Goal: Find specific page/section: Find specific page/section

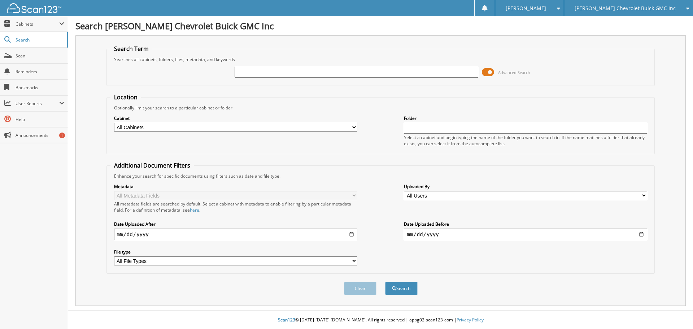
click at [308, 75] on input "text" at bounding box center [356, 72] width 243 height 11
type input "[PERSON_NAME]"
click at [482, 73] on span at bounding box center [488, 72] width 12 height 11
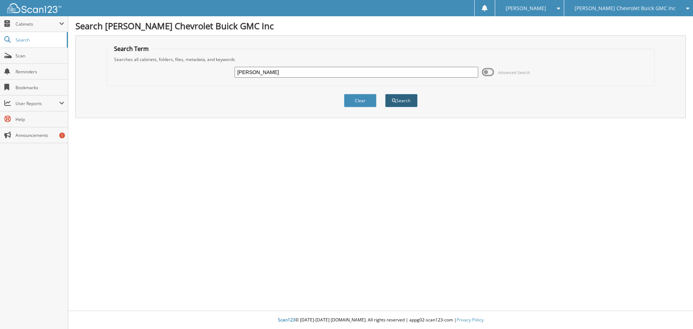
click at [397, 101] on button "Search" at bounding box center [401, 100] width 32 height 13
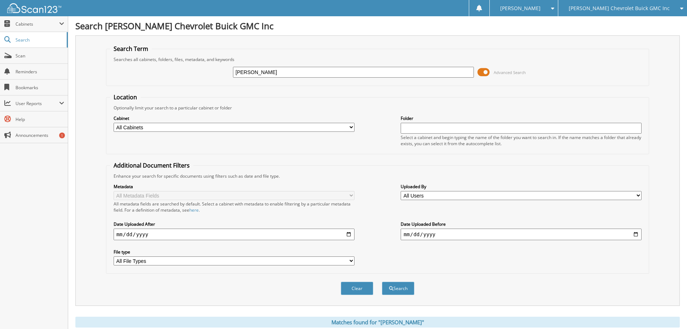
scroll to position [24, 0]
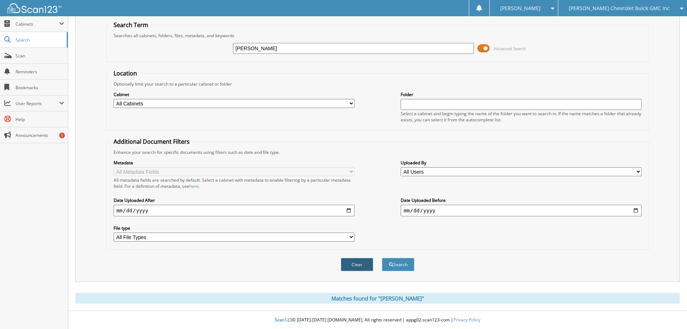
click at [362, 266] on button "Clear" at bounding box center [357, 264] width 32 height 13
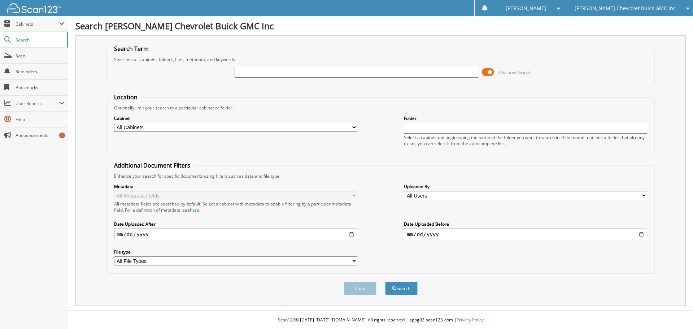
click at [686, 6] on icon at bounding box center [685, 8] width 7 height 5
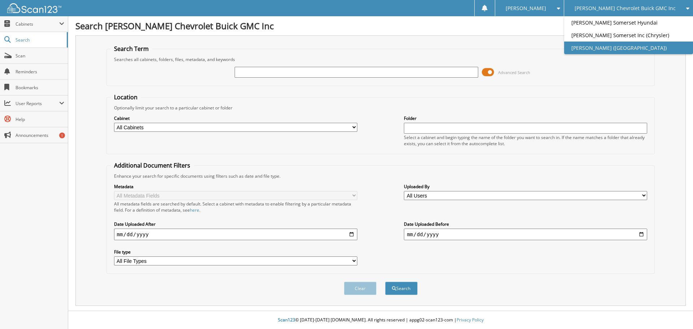
click at [627, 47] on link "[PERSON_NAME] ([GEOGRAPHIC_DATA])" at bounding box center [628, 47] width 129 height 13
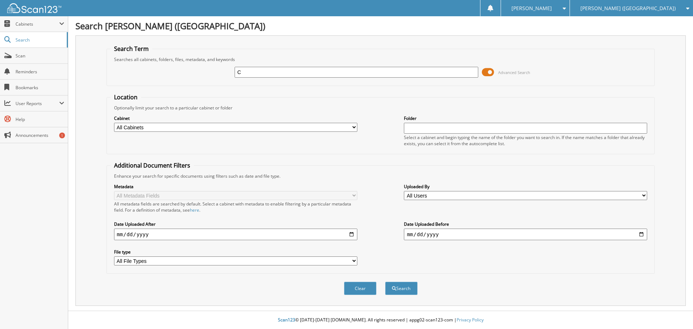
type input "[PERSON_NAME]"
click at [485, 70] on span at bounding box center [488, 72] width 12 height 11
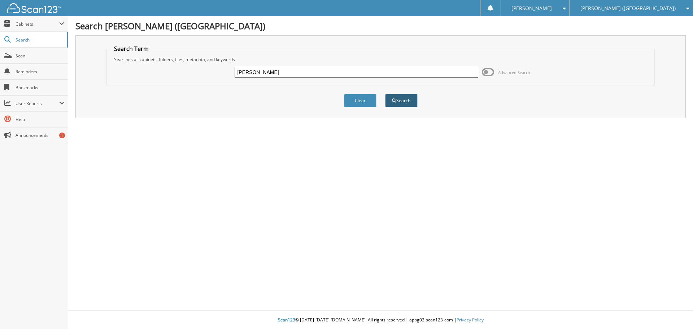
click at [403, 102] on button "Search" at bounding box center [401, 100] width 32 height 13
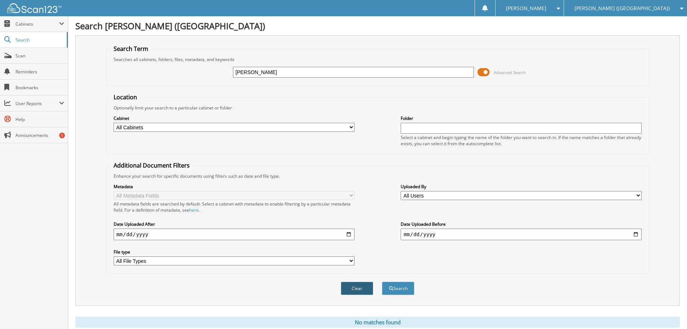
click at [364, 292] on button "Clear" at bounding box center [357, 287] width 32 height 13
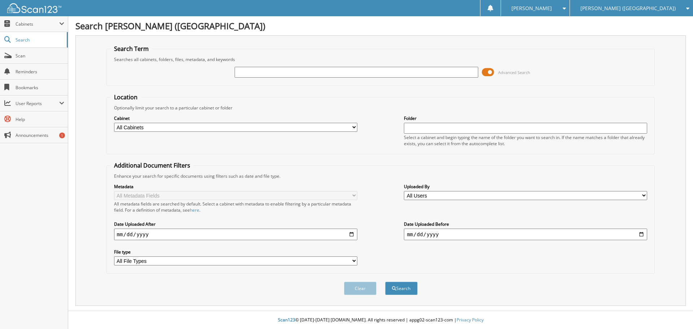
click at [685, 4] on div "[PERSON_NAME] ([GEOGRAPHIC_DATA])" at bounding box center [631, 8] width 116 height 16
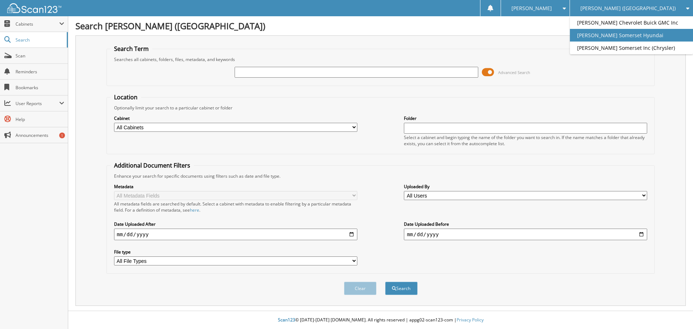
click at [646, 36] on link "[PERSON_NAME] Somerset Hyundai" at bounding box center [631, 35] width 123 height 13
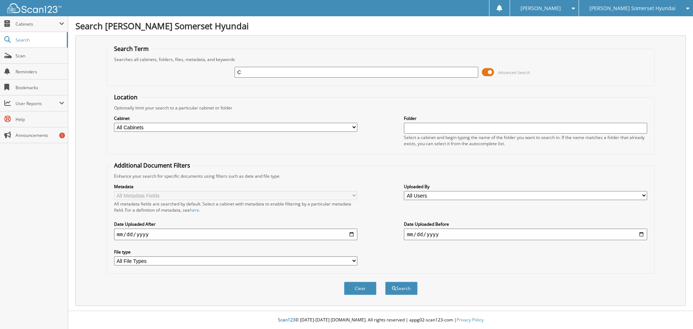
type input "[PERSON_NAME]"
click at [484, 73] on span at bounding box center [488, 72] width 12 height 11
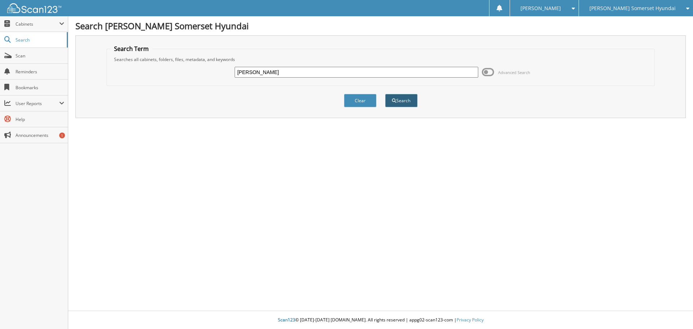
click at [404, 95] on button "Search" at bounding box center [401, 100] width 32 height 13
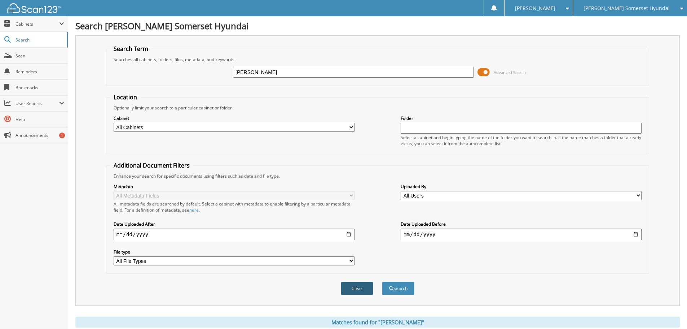
click at [363, 289] on button "Clear" at bounding box center [357, 287] width 32 height 13
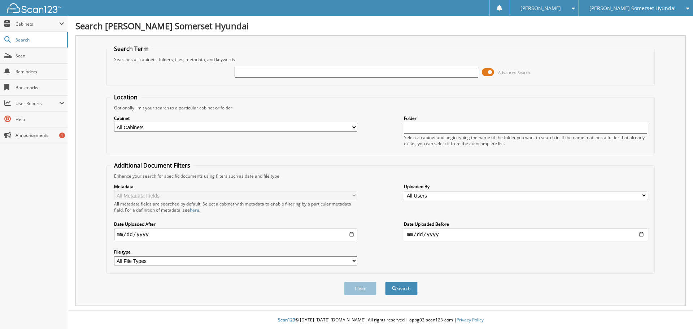
click at [682, 10] on icon at bounding box center [685, 8] width 7 height 5
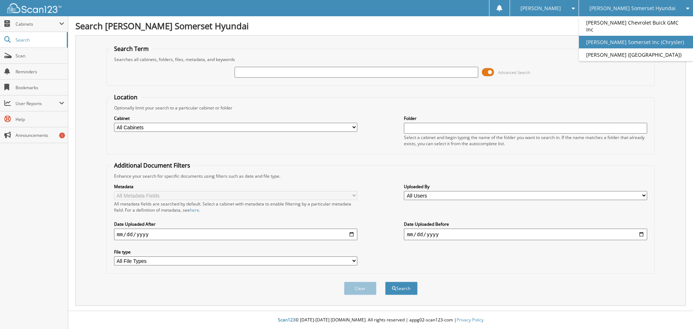
click at [660, 39] on link "[PERSON_NAME] Somerset Inc (Chrysler)" at bounding box center [636, 42] width 114 height 13
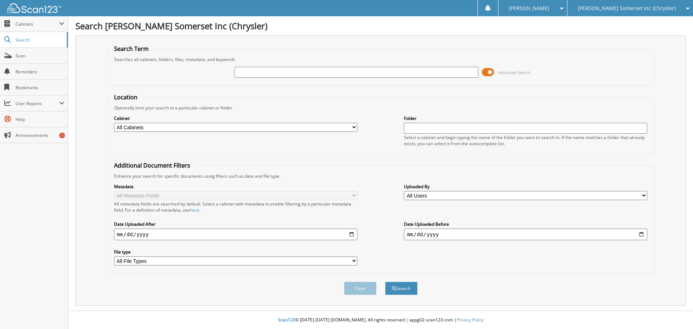
click at [346, 75] on input "text" at bounding box center [356, 72] width 243 height 11
type input "[PERSON_NAME]"
click at [484, 70] on span at bounding box center [488, 72] width 12 height 11
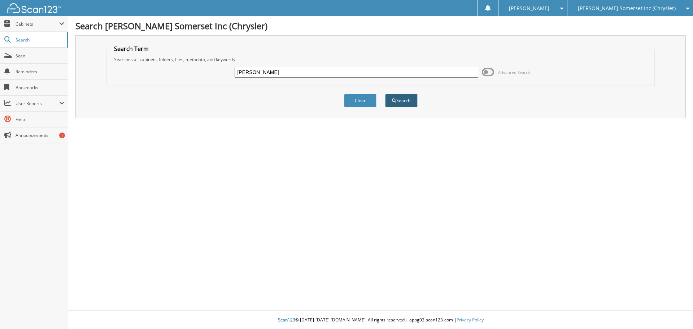
click at [410, 101] on button "Search" at bounding box center [401, 100] width 32 height 13
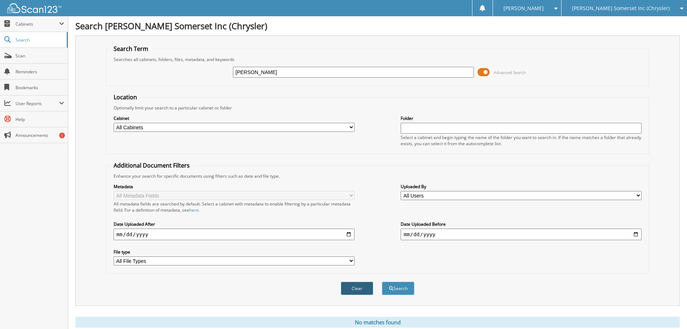
click at [367, 288] on button "Clear" at bounding box center [357, 287] width 32 height 13
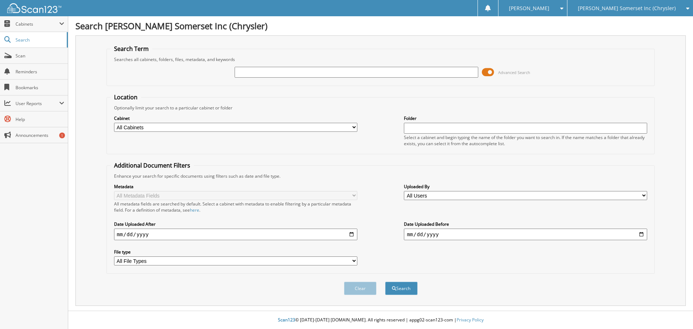
click at [687, 8] on icon at bounding box center [685, 8] width 7 height 5
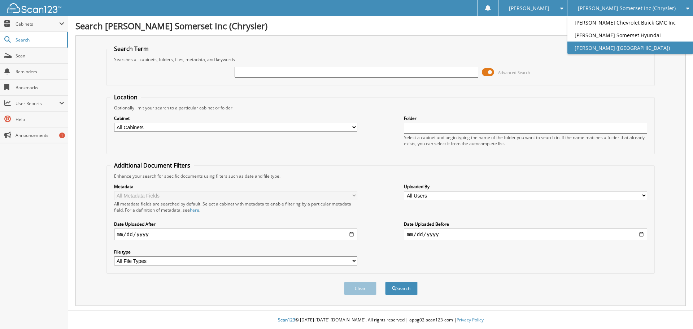
drag, startPoint x: 640, startPoint y: 45, endPoint x: 634, endPoint y: 47, distance: 6.5
click at [640, 45] on link "[PERSON_NAME] ([GEOGRAPHIC_DATA])" at bounding box center [630, 47] width 126 height 13
